Goal: Information Seeking & Learning: Learn about a topic

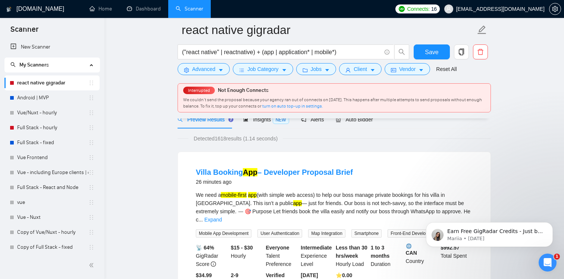
scroll to position [44, 0]
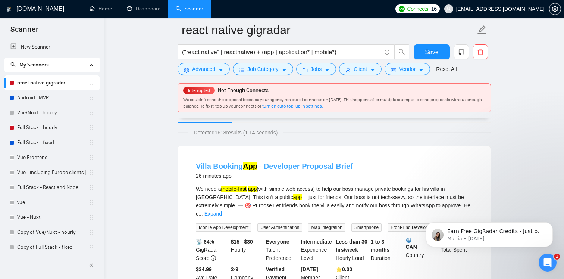
click at [272, 169] on link "Villa Booking App – Developer Proposal Brief" at bounding box center [274, 166] width 157 height 8
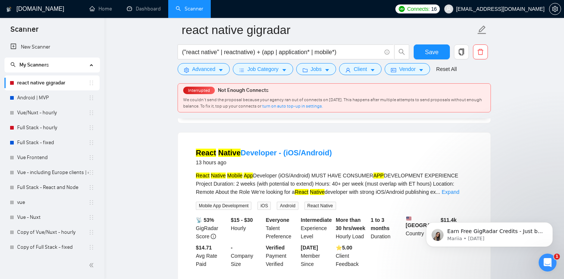
scroll to position [397, 0]
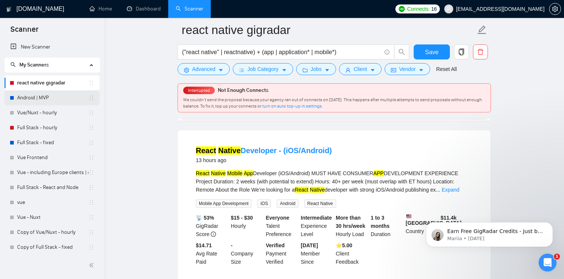
click at [37, 96] on link "Android | MVP" at bounding box center [52, 97] width 71 height 15
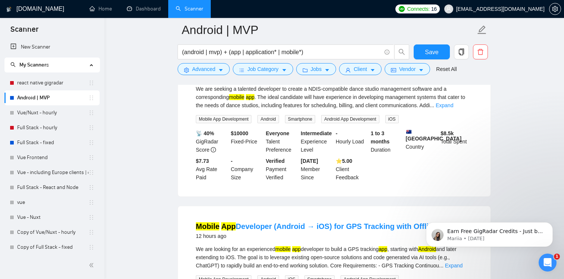
scroll to position [0, 0]
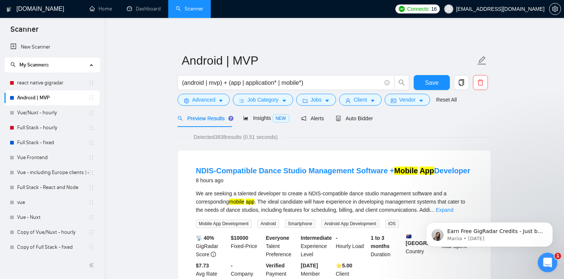
click at [545, 259] on icon "Open Intercom Messenger" at bounding box center [547, 261] width 12 height 12
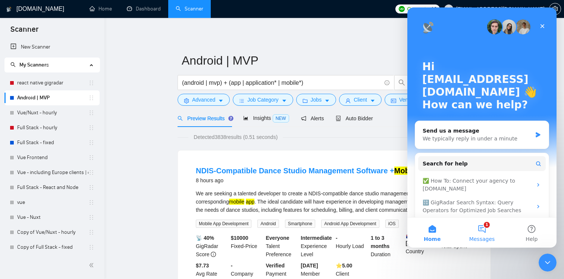
click at [481, 229] on button "1 Messages" at bounding box center [482, 233] width 50 height 30
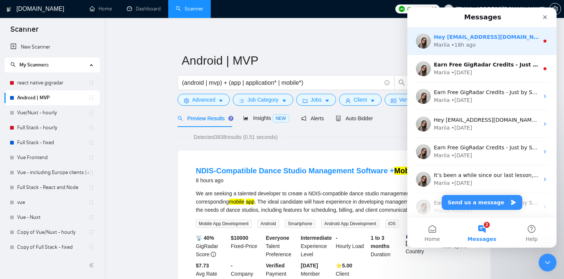
click at [480, 46] on div "Mariia • 18h ago" at bounding box center [486, 45] width 105 height 8
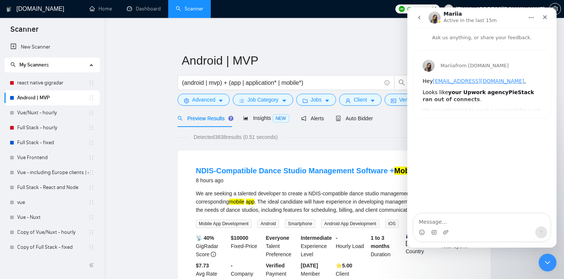
click at [421, 18] on icon "go back" at bounding box center [420, 18] width 6 height 6
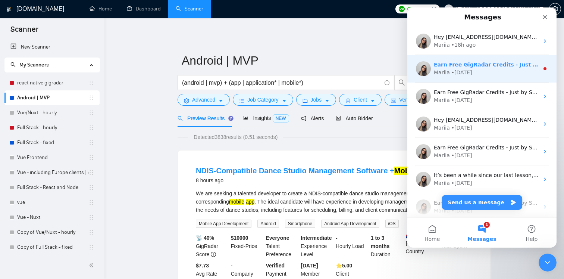
click at [468, 75] on div "• [DATE]" at bounding box center [462, 73] width 21 height 8
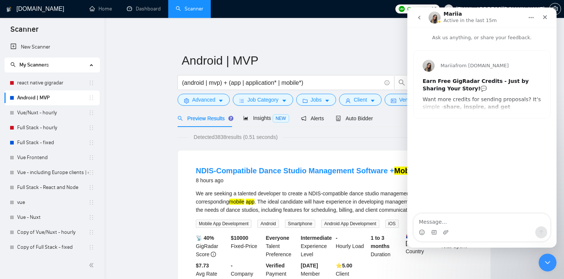
click at [421, 22] on button "go back" at bounding box center [419, 17] width 14 height 14
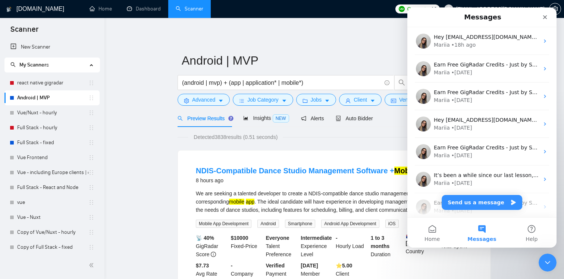
click at [548, 267] on div "Close Intercom Messenger" at bounding box center [547, 261] width 18 height 18
